Goal: Find specific page/section: Find specific page/section

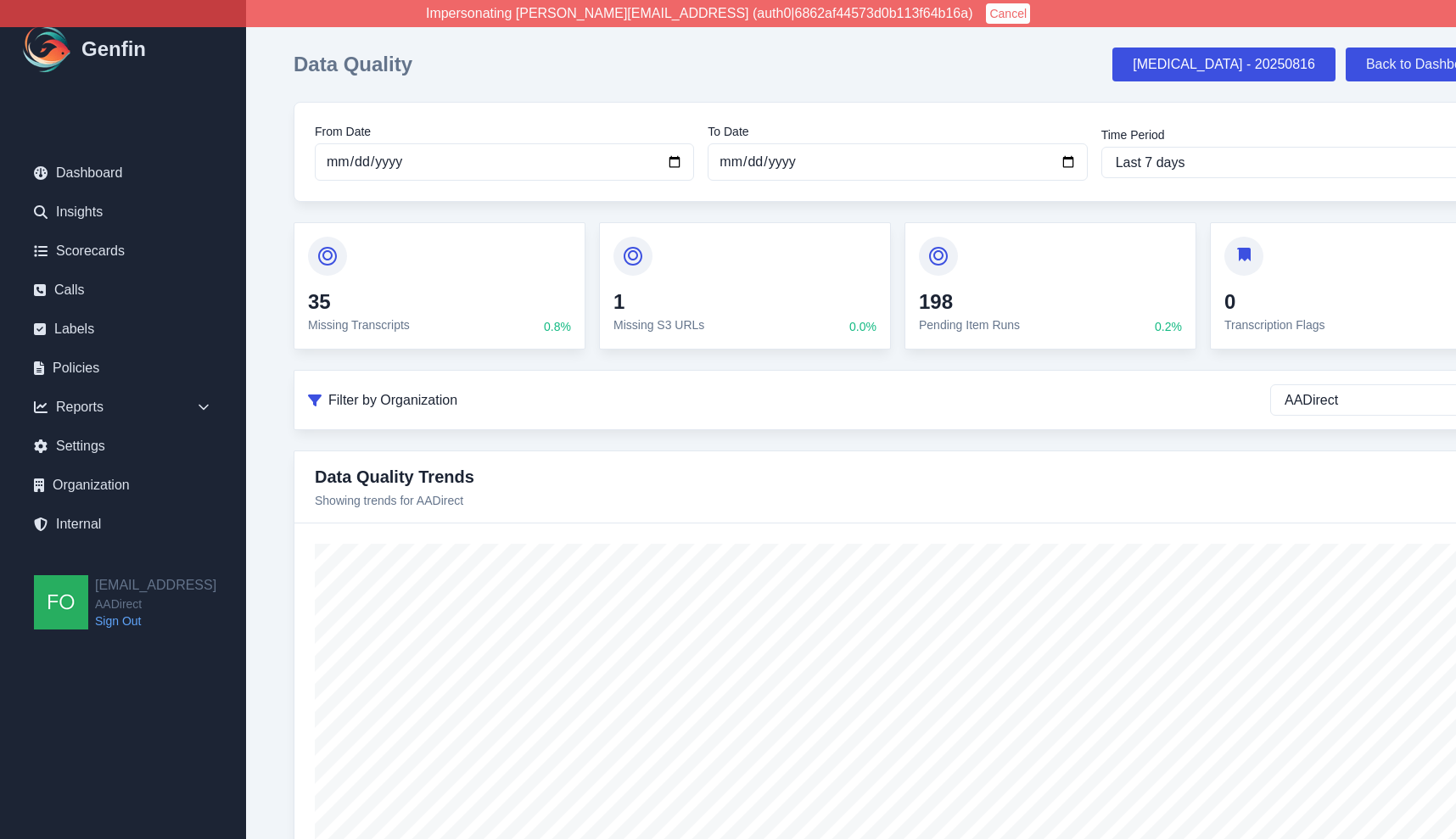
select select "AADirect"
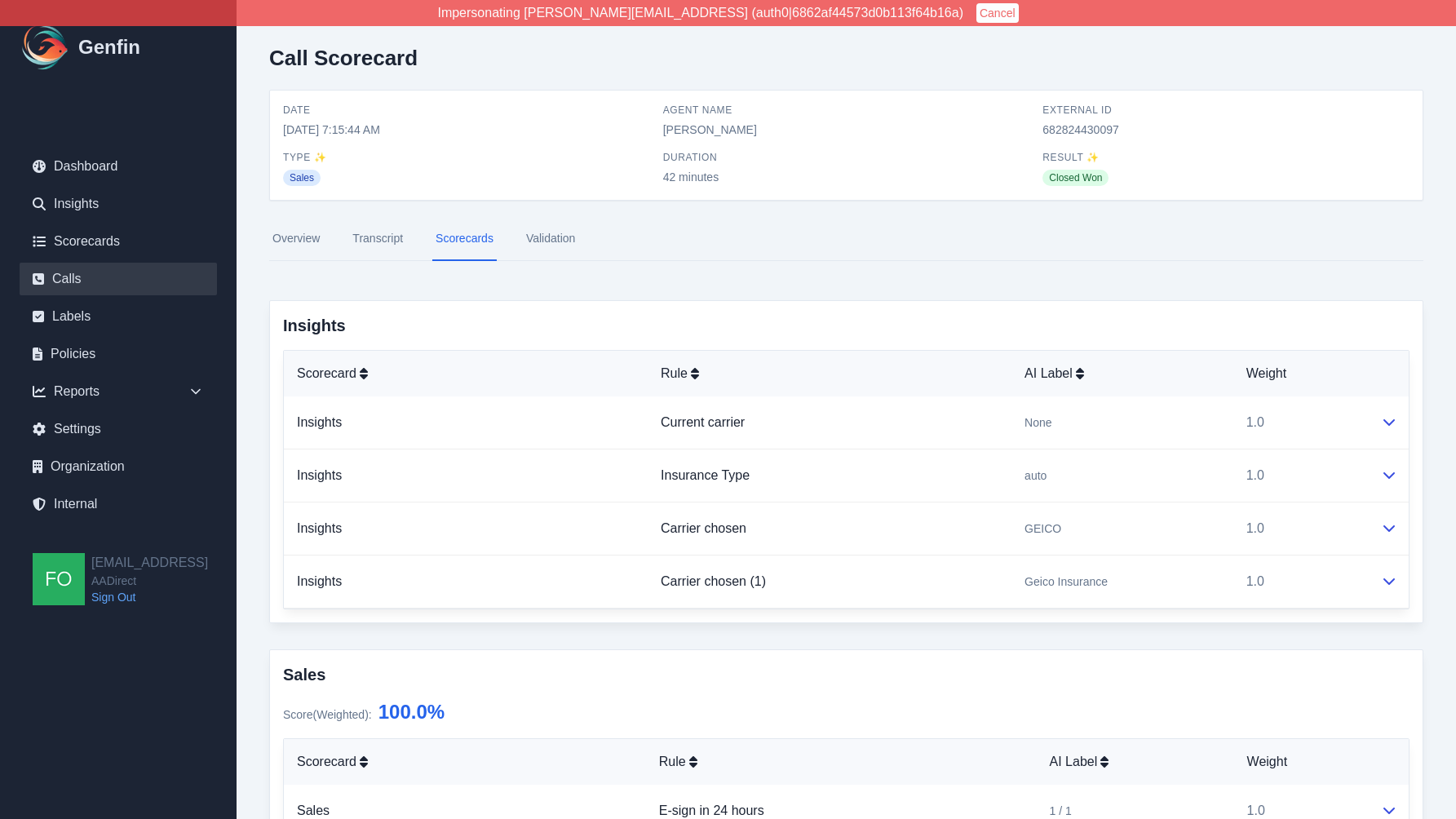
click at [90, 273] on link "Calls" at bounding box center [118, 279] width 197 height 32
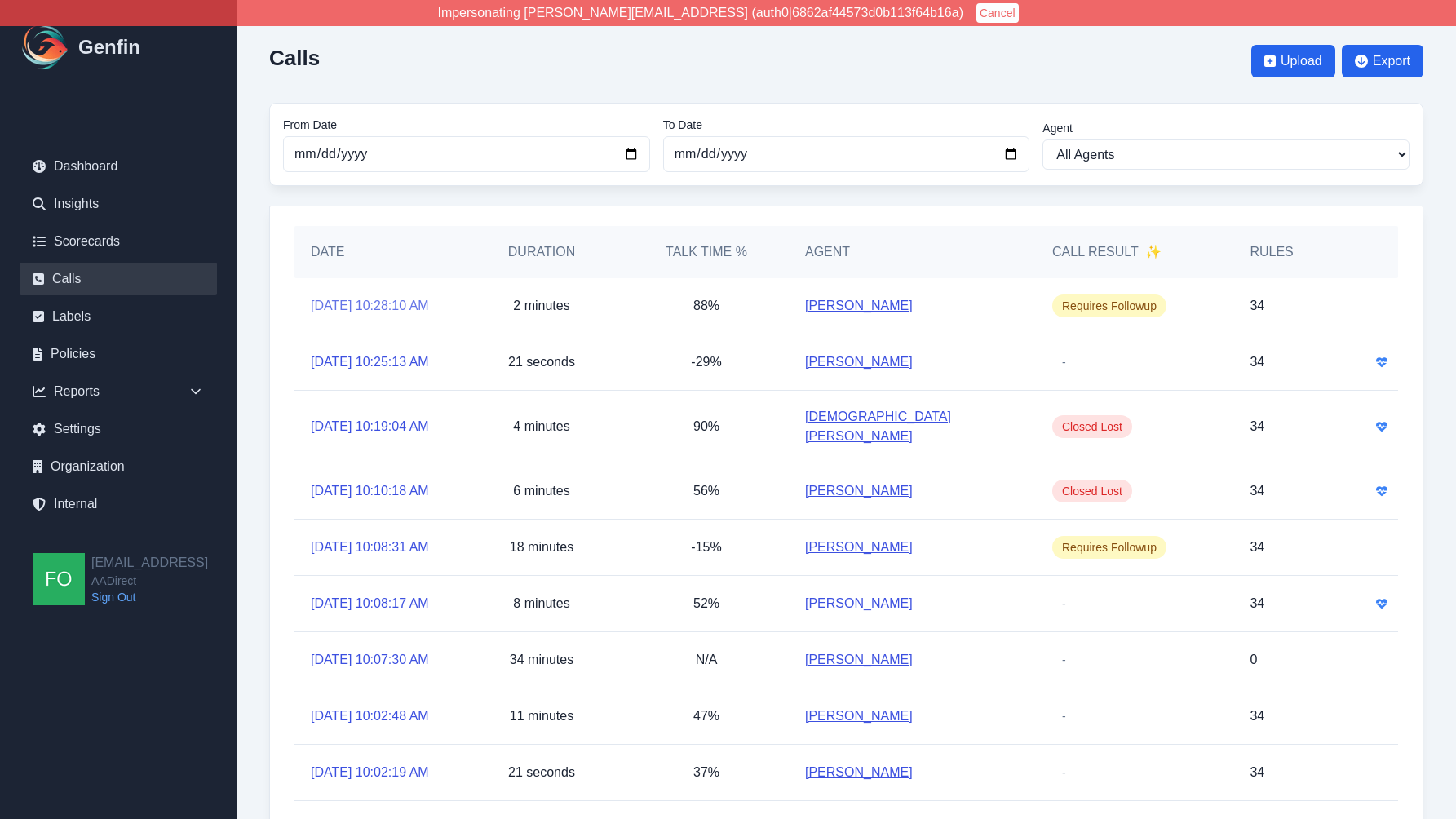
click at [393, 305] on link "9/19/2025, 10:28:10 AM" at bounding box center [369, 306] width 118 height 20
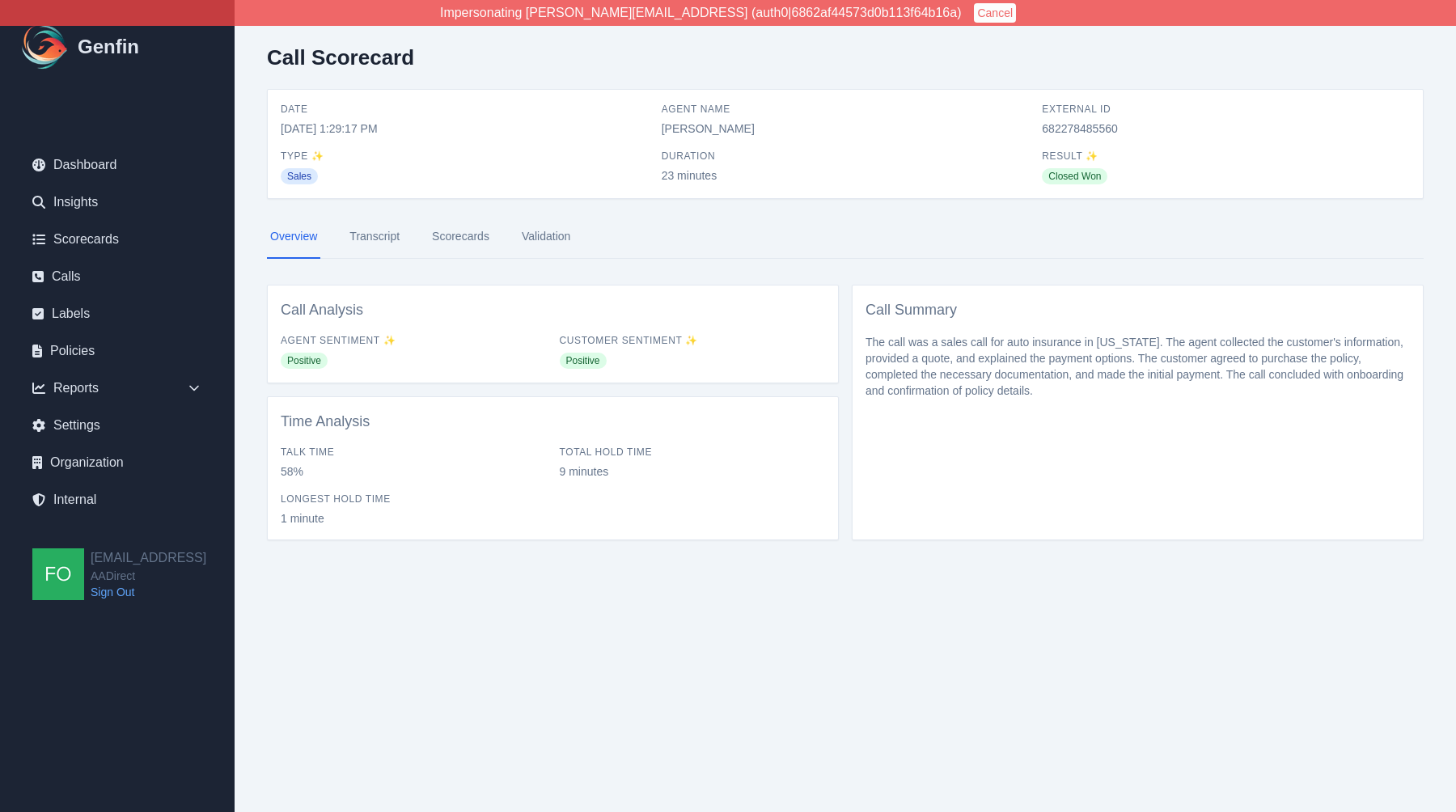
click at [472, 234] on link "Scorecards" at bounding box center [461, 237] width 64 height 43
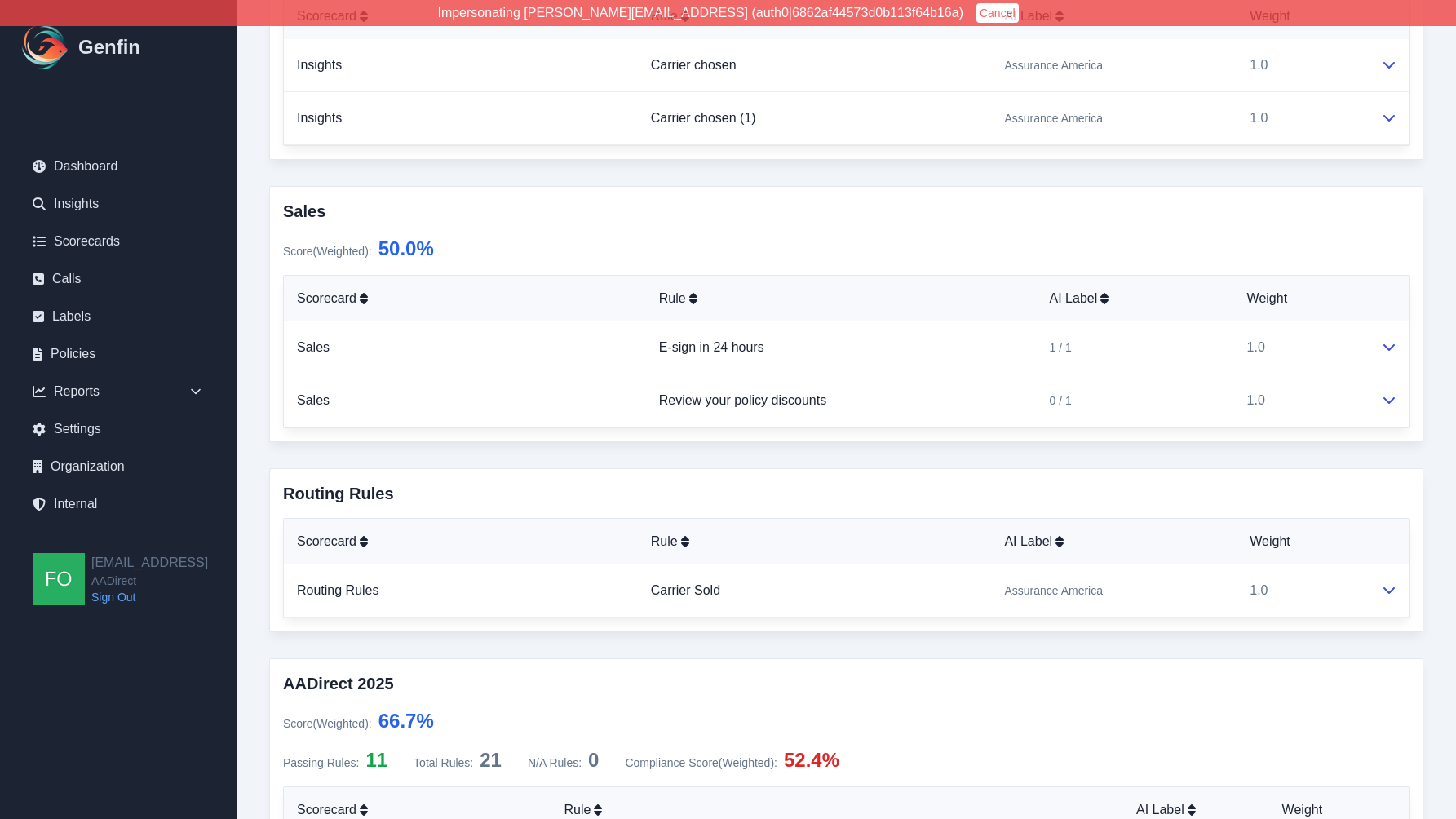
scroll to position [385, 0]
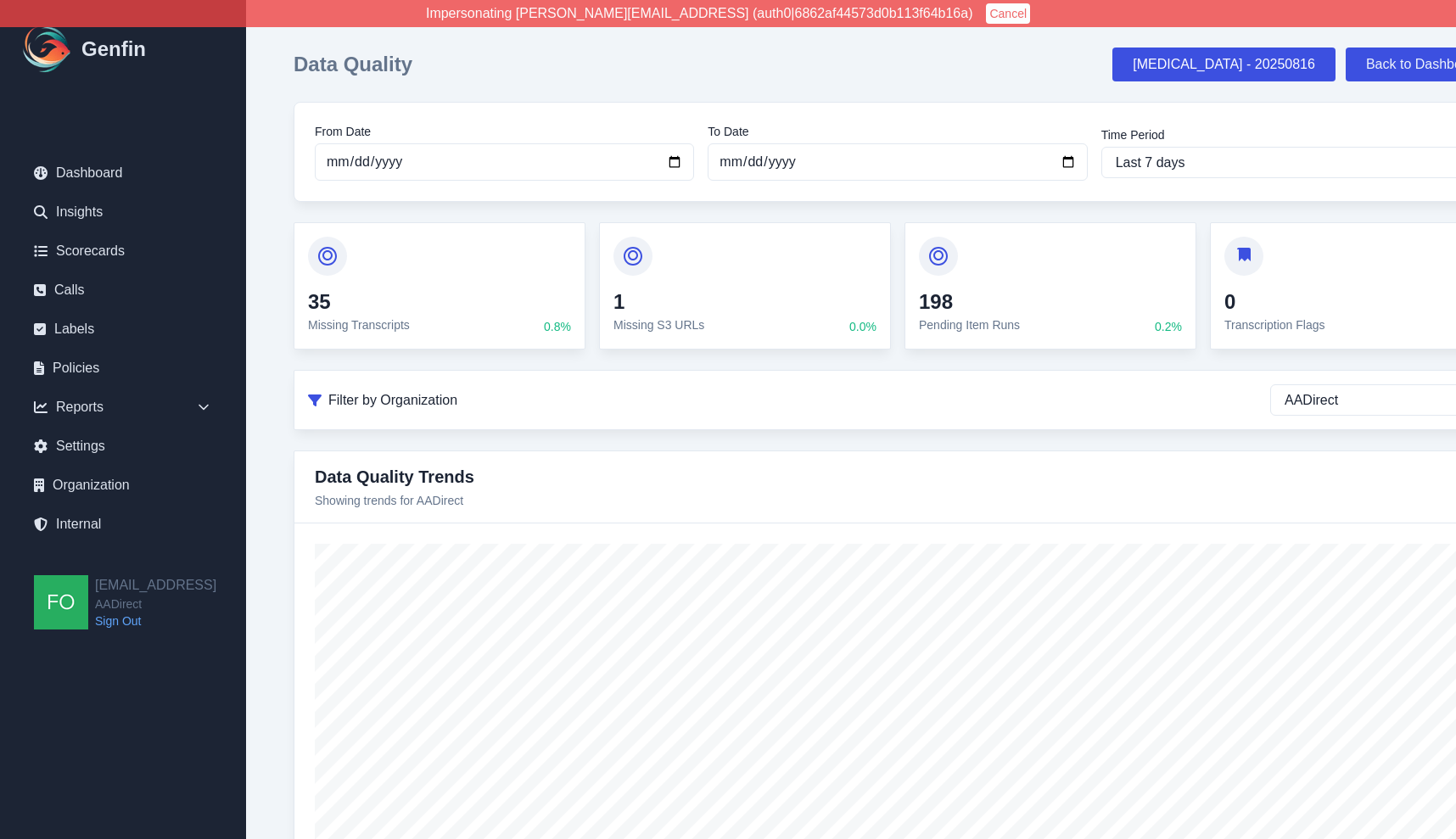
select select "AADirect"
